Goal: Entertainment & Leisure: Consume media (video, audio)

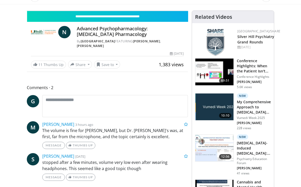
click at [143, 11] on div "Current Time 12:23 / Duration 44:37 Play Skip Backward Skip Forward Mute Loaded…" at bounding box center [107, 6] width 160 height 10
click at [114, 18] on icon "Video Player" at bounding box center [107, 11] width 14 height 14
click at [187, 11] on div "10 seconds Tap to unmute" at bounding box center [107, 11] width 160 height 0
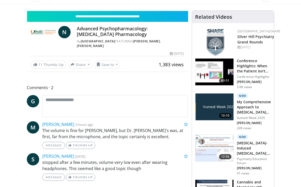
click at [187, 11] on div "10 seconds Tap to unmute" at bounding box center [107, 11] width 160 height 0
click at [187, 11] on span "Video Player" at bounding box center [182, 6] width 10 height 10
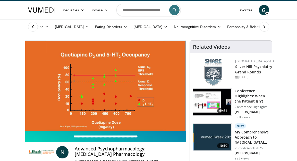
scroll to position [13, 0]
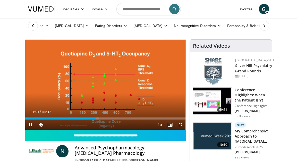
click at [181, 125] on span "Video Player" at bounding box center [180, 124] width 10 height 10
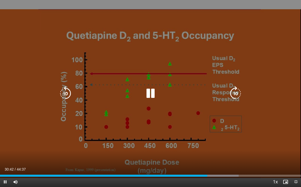
click at [258, 127] on div "10 seconds Tap to unmute" at bounding box center [150, 93] width 301 height 187
click at [277, 83] on div "10 seconds Tap to unmute" at bounding box center [150, 93] width 301 height 187
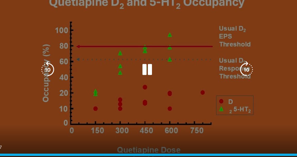
scroll to position [18, 0]
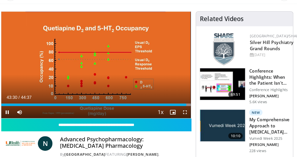
click at [175, 114] on span "Video Player" at bounding box center [180, 119] width 10 height 10
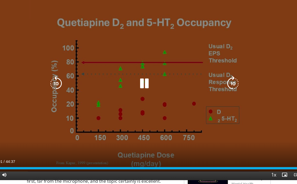
scroll to position [89, 0]
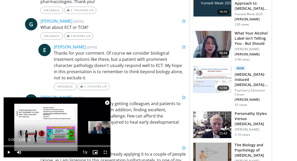
scroll to position [328, 0]
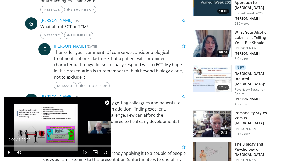
click at [245, 80] on h3 "[MEDICAL_DATA]-Induced [MEDICAL_DATA]: 6 Treatment Options" at bounding box center [252, 78] width 34 height 15
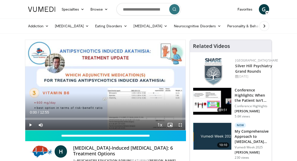
click at [180, 124] on span "Video Player" at bounding box center [180, 125] width 10 height 10
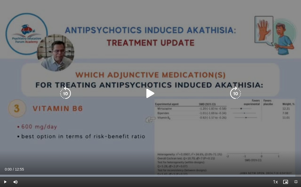
click at [150, 93] on icon "Video Player" at bounding box center [150, 94] width 14 height 14
